Goal: Task Accomplishment & Management: Manage account settings

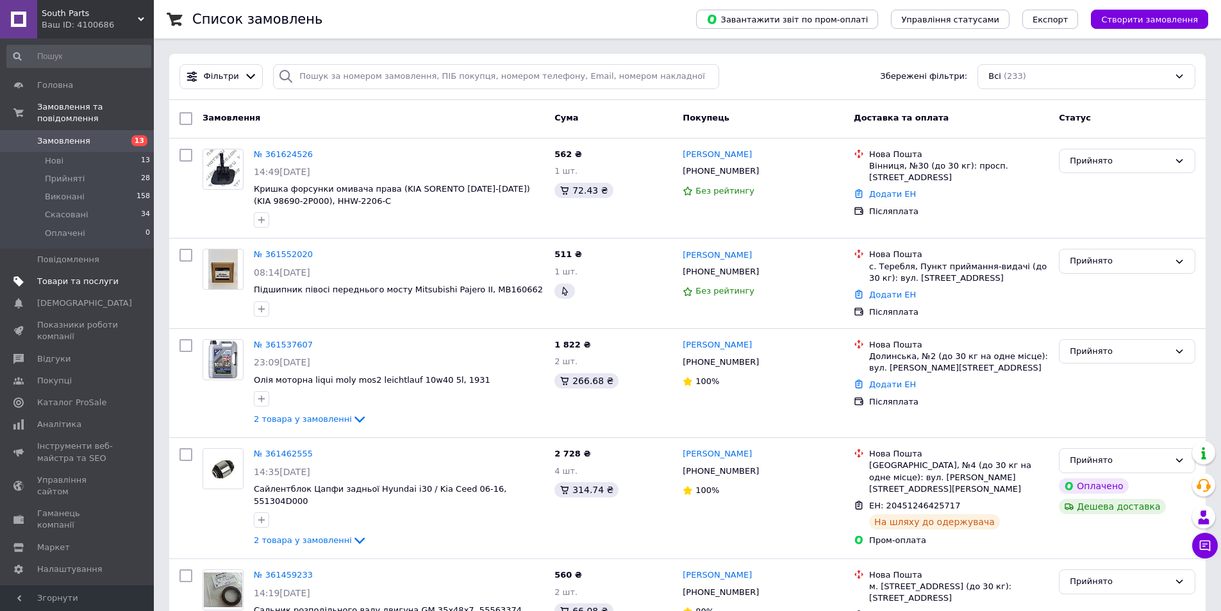
click at [61, 276] on span "Товари та послуги" at bounding box center [77, 282] width 81 height 12
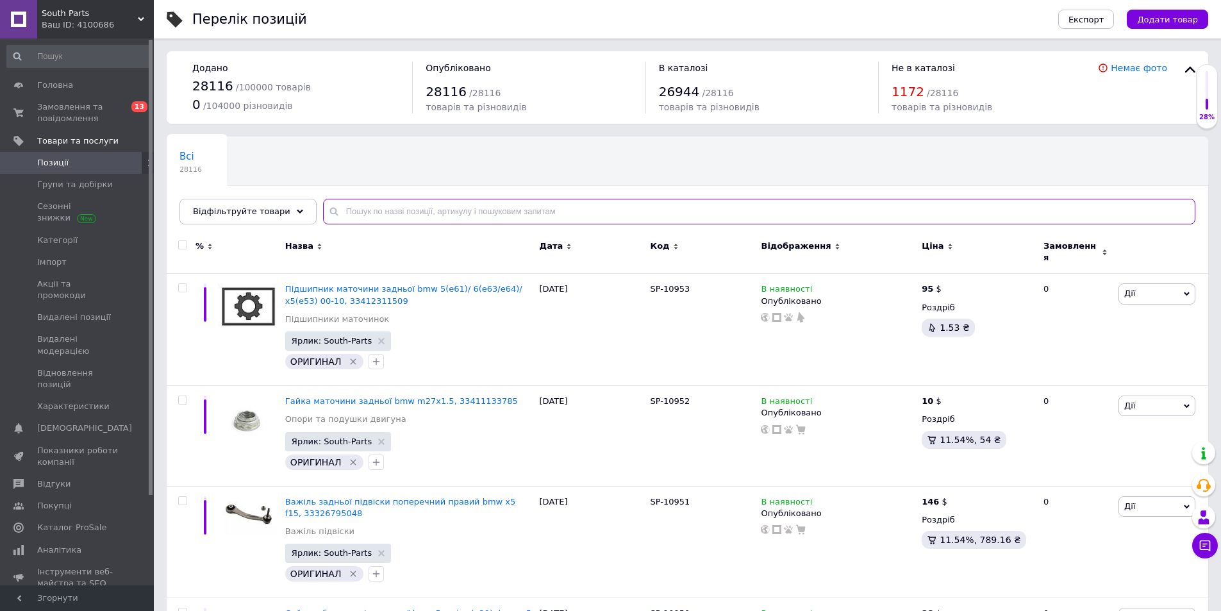
click at [383, 211] on input "text" at bounding box center [759, 212] width 872 height 26
paste input "Масло моторне idemitsu sn/gf5 0w20 4"
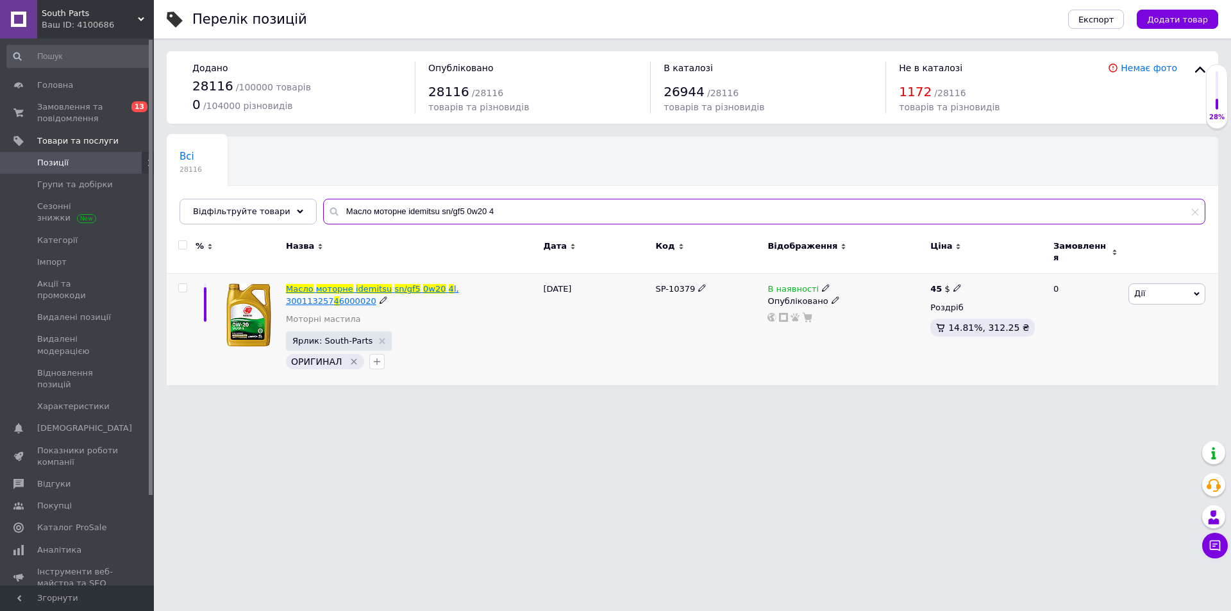
type input "Масло моторне idemitsu sn/gf5 0w20 4"
click at [423, 284] on span "0w20" at bounding box center [434, 289] width 22 height 10
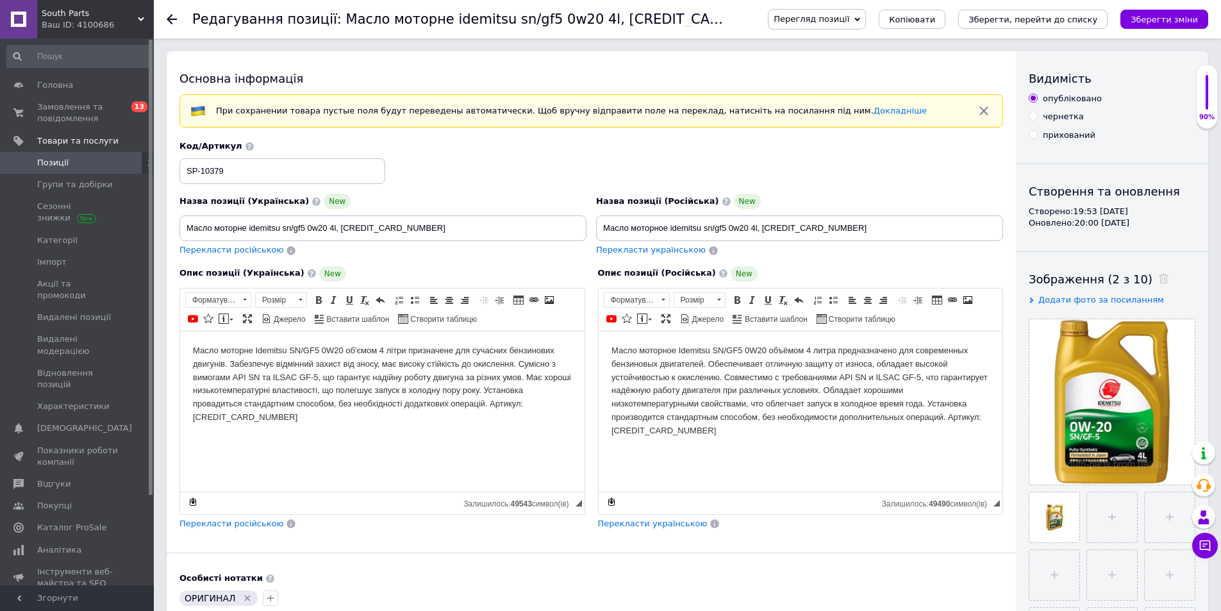
scroll to position [213, 0]
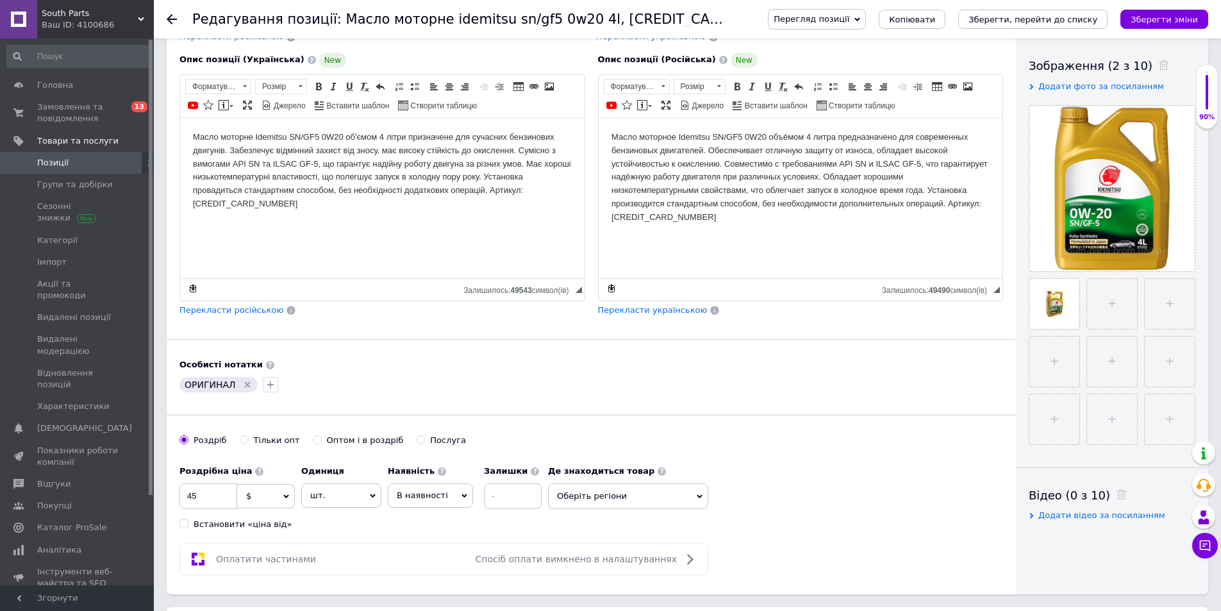
click at [430, 504] on span "В наявності" at bounding box center [430, 495] width 85 height 24
click at [433, 521] on li "Немає в наявності" at bounding box center [430, 527] width 84 height 29
click at [1184, 15] on icon "Зберегти зміни" at bounding box center [1164, 20] width 67 height 10
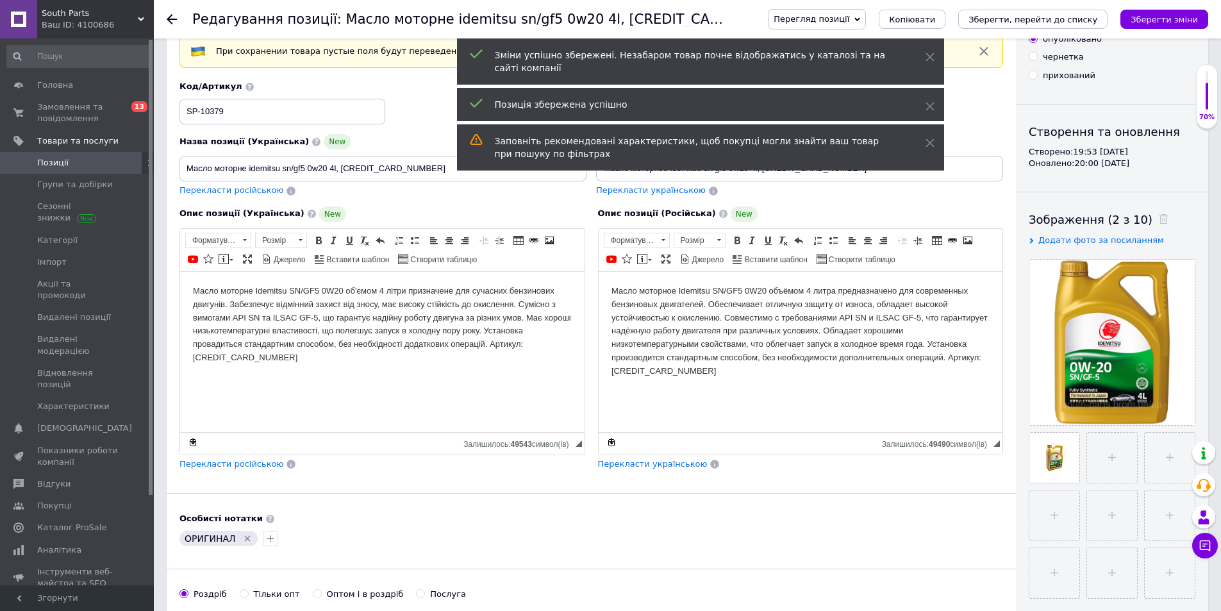
scroll to position [0, 0]
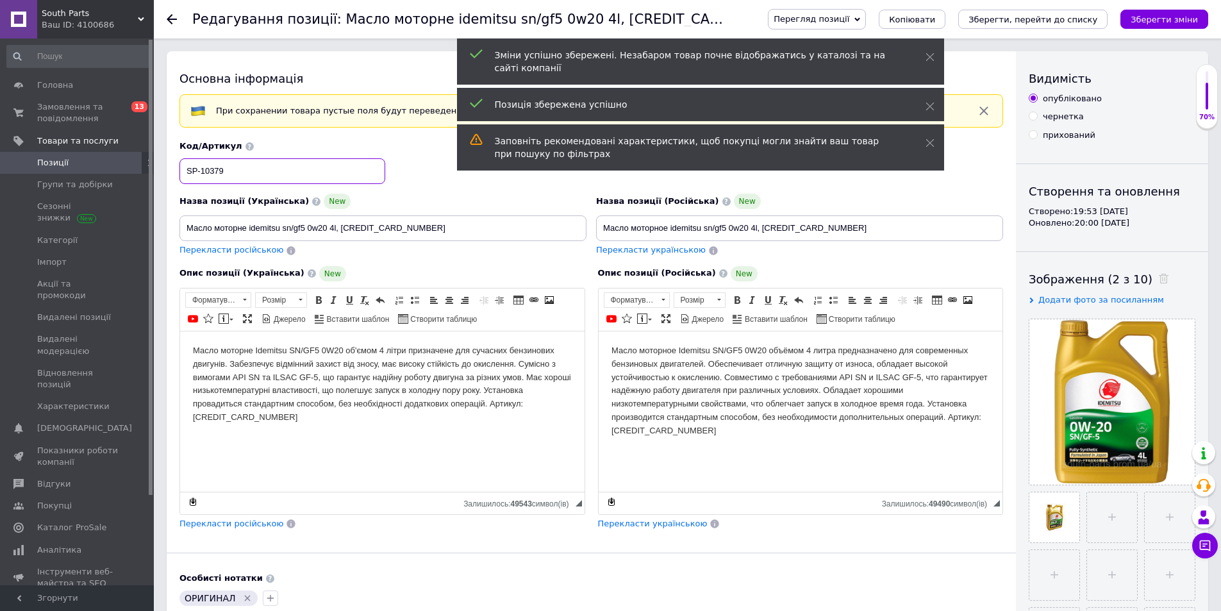
drag, startPoint x: 240, startPoint y: 169, endPoint x: 164, endPoint y: 174, distance: 75.8
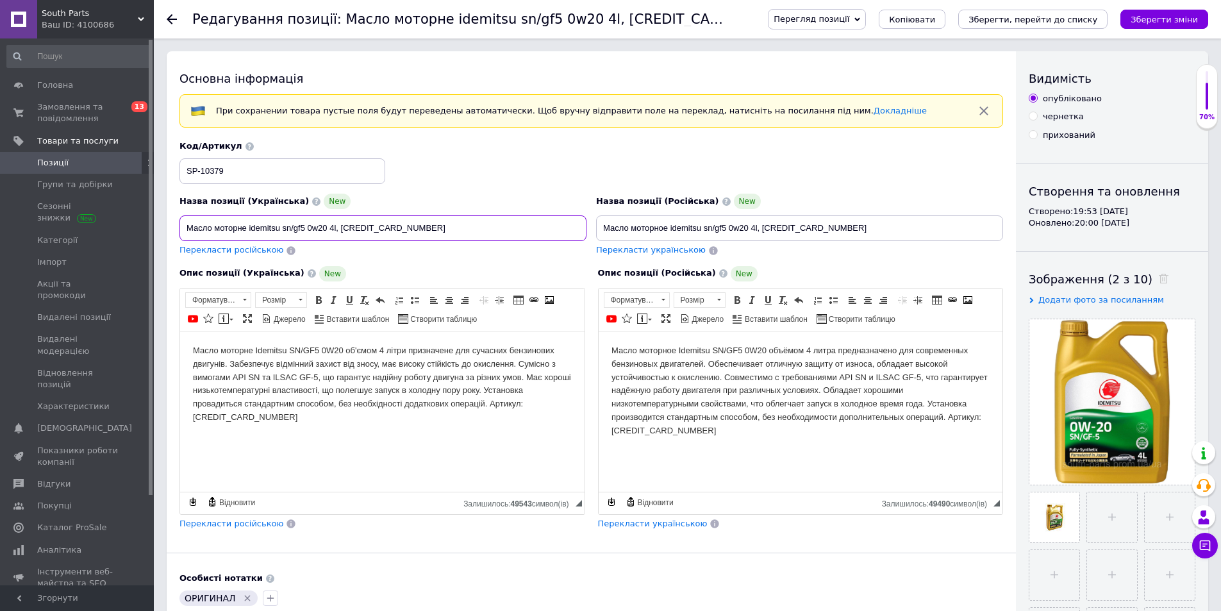
drag, startPoint x: 440, startPoint y: 226, endPoint x: 172, endPoint y: 222, distance: 267.3
click at [172, 222] on div "Основна інформація При сохранении товара пустые поля будут переведены автоматич…" at bounding box center [591, 429] width 849 height 756
click at [60, 112] on span "Замовлення та повідомлення" at bounding box center [77, 112] width 81 height 23
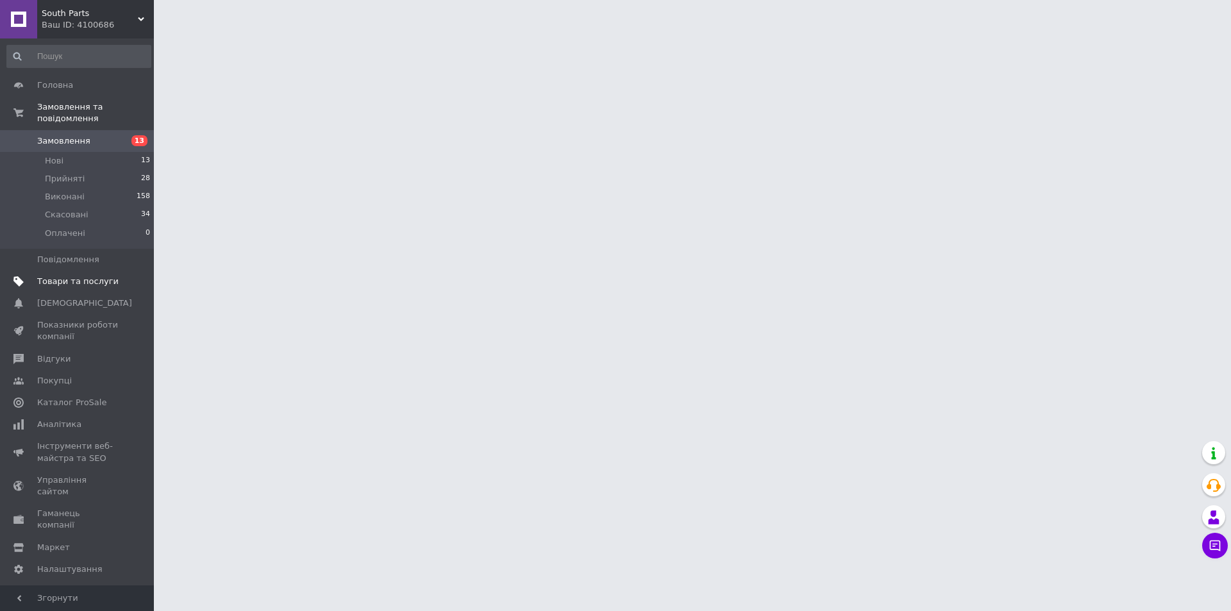
click at [79, 276] on span "Товари та послуги" at bounding box center [77, 282] width 81 height 12
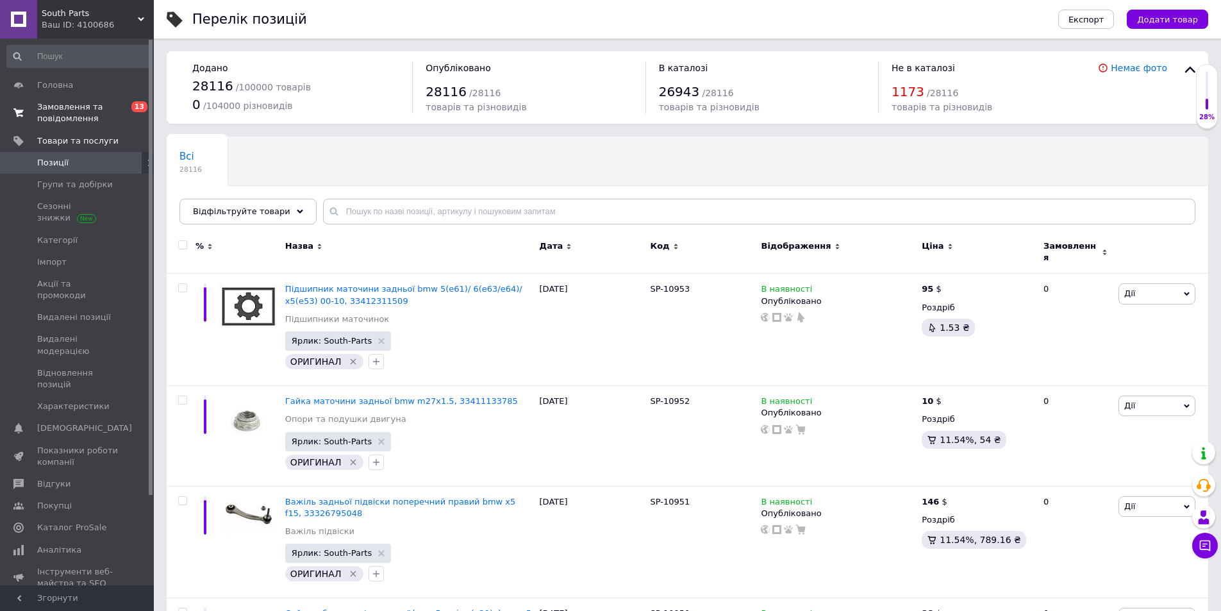
click at [53, 106] on span "Замовлення та повідомлення" at bounding box center [77, 112] width 81 height 23
